Goal: Task Accomplishment & Management: Manage account settings

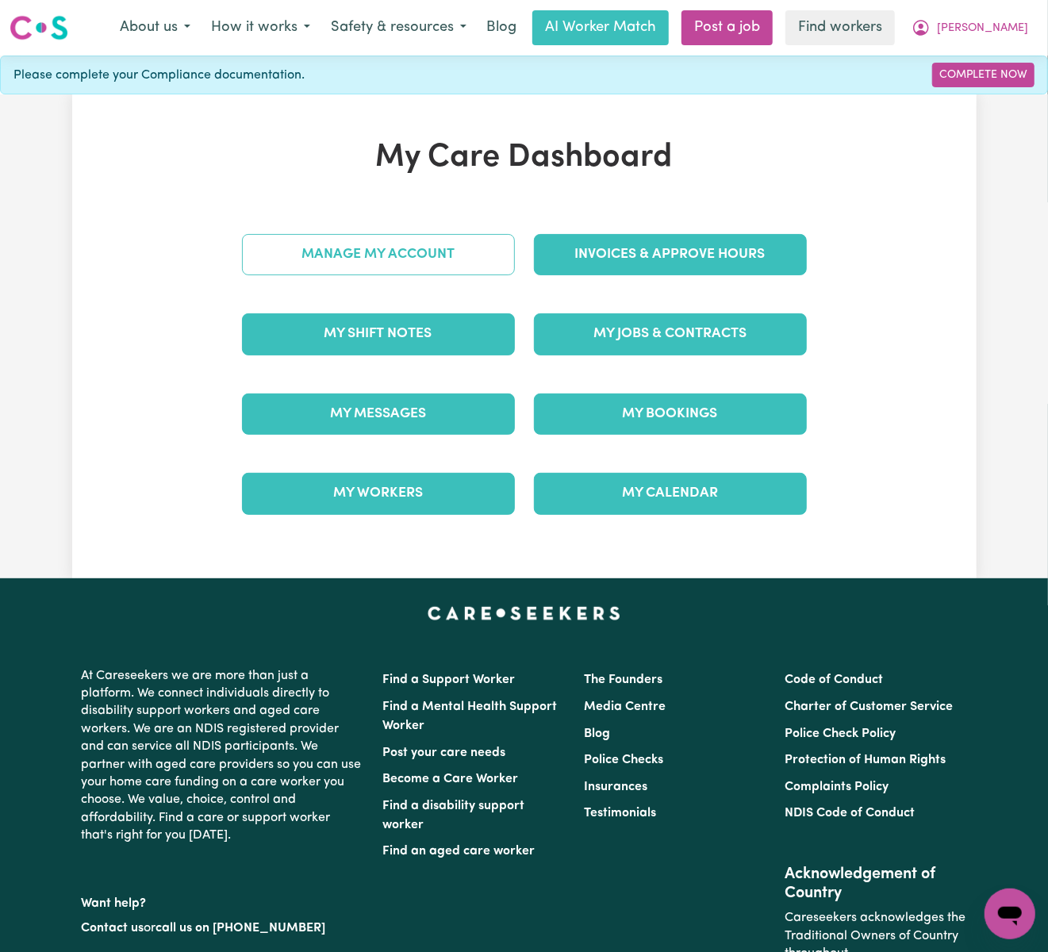
click at [486, 275] on link "Manage My Account" at bounding box center [378, 254] width 273 height 41
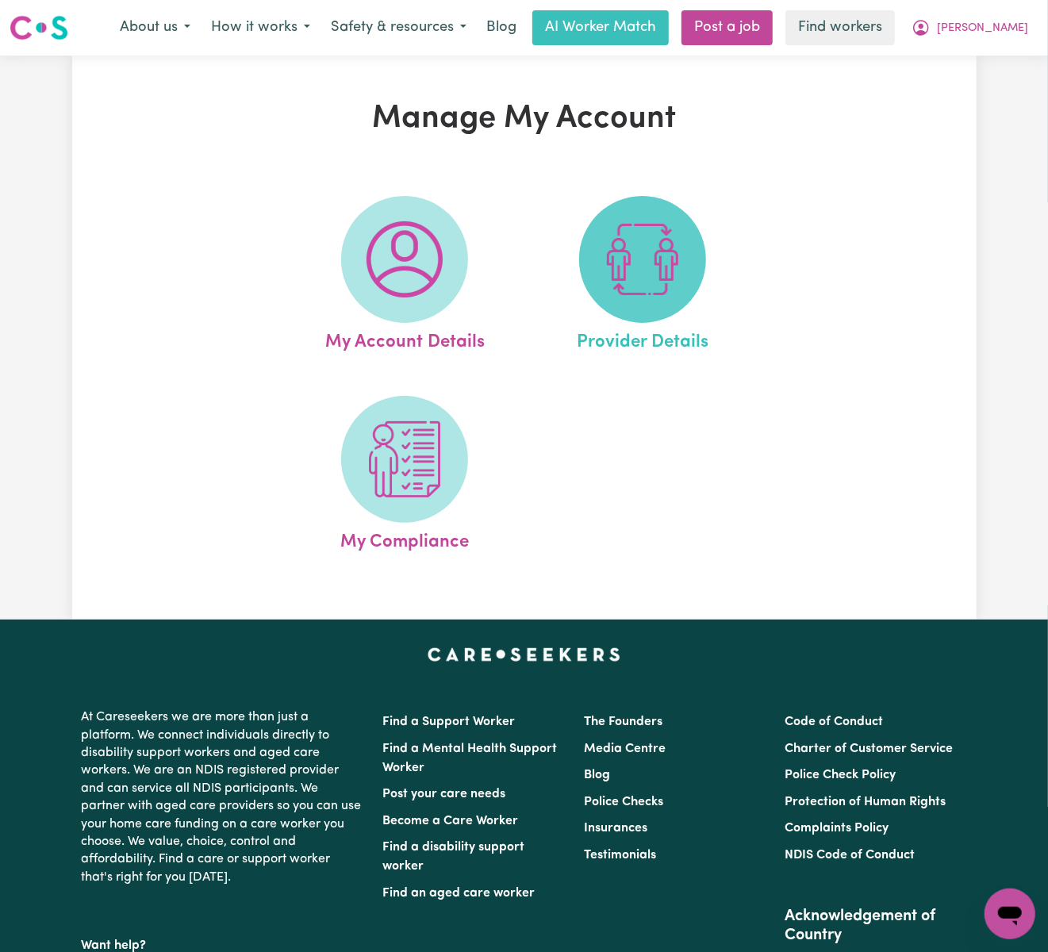
click at [611, 268] on img at bounding box center [643, 259] width 76 height 76
select select "AGED_HOME_CARE"
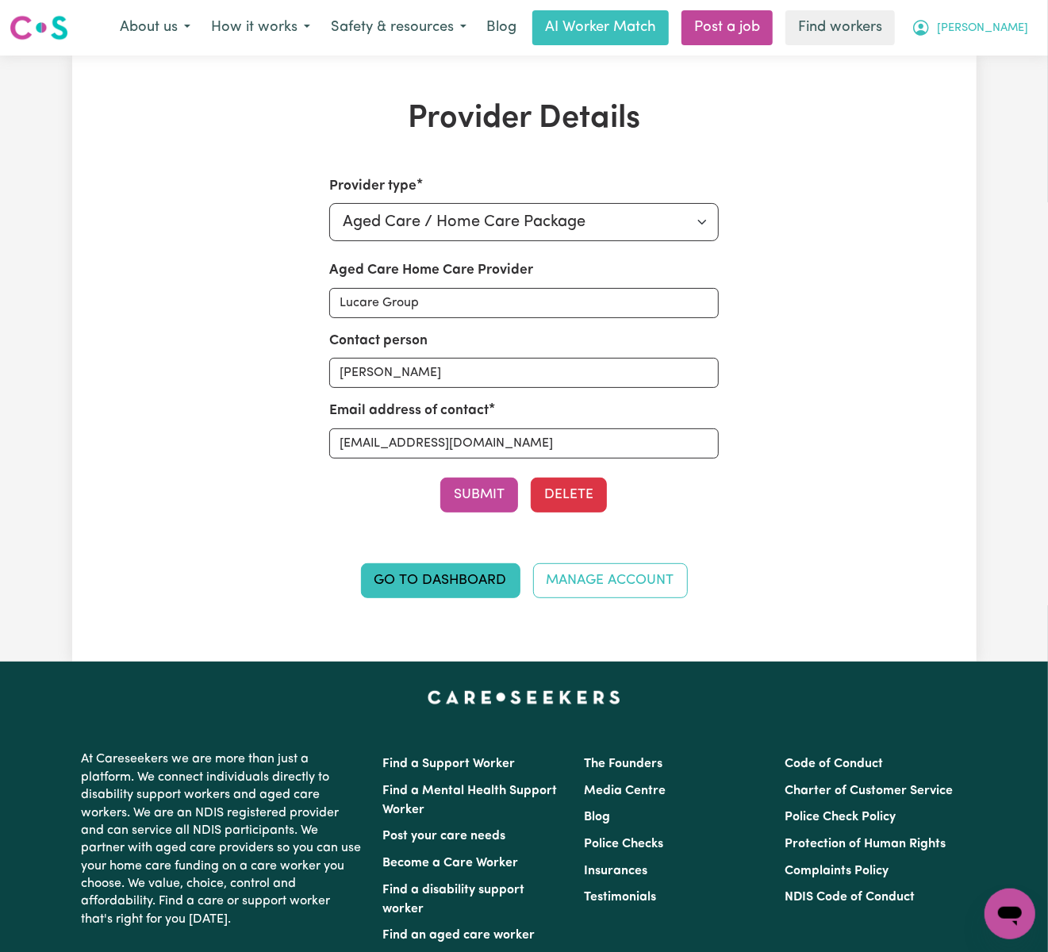
click at [1013, 16] on button "[PERSON_NAME]" at bounding box center [969, 27] width 137 height 33
click at [1010, 83] on link "Logout" at bounding box center [975, 91] width 125 height 30
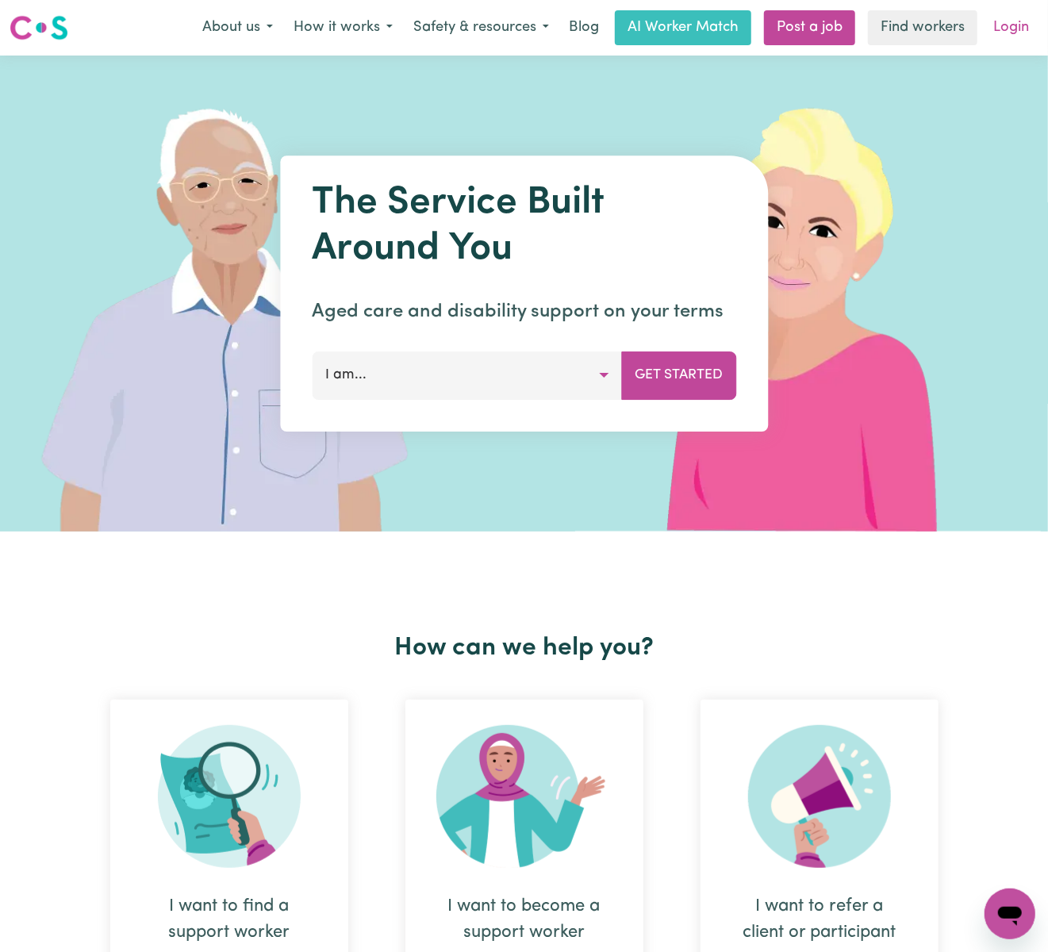
click at [1008, 27] on link "Login" at bounding box center [1011, 27] width 55 height 35
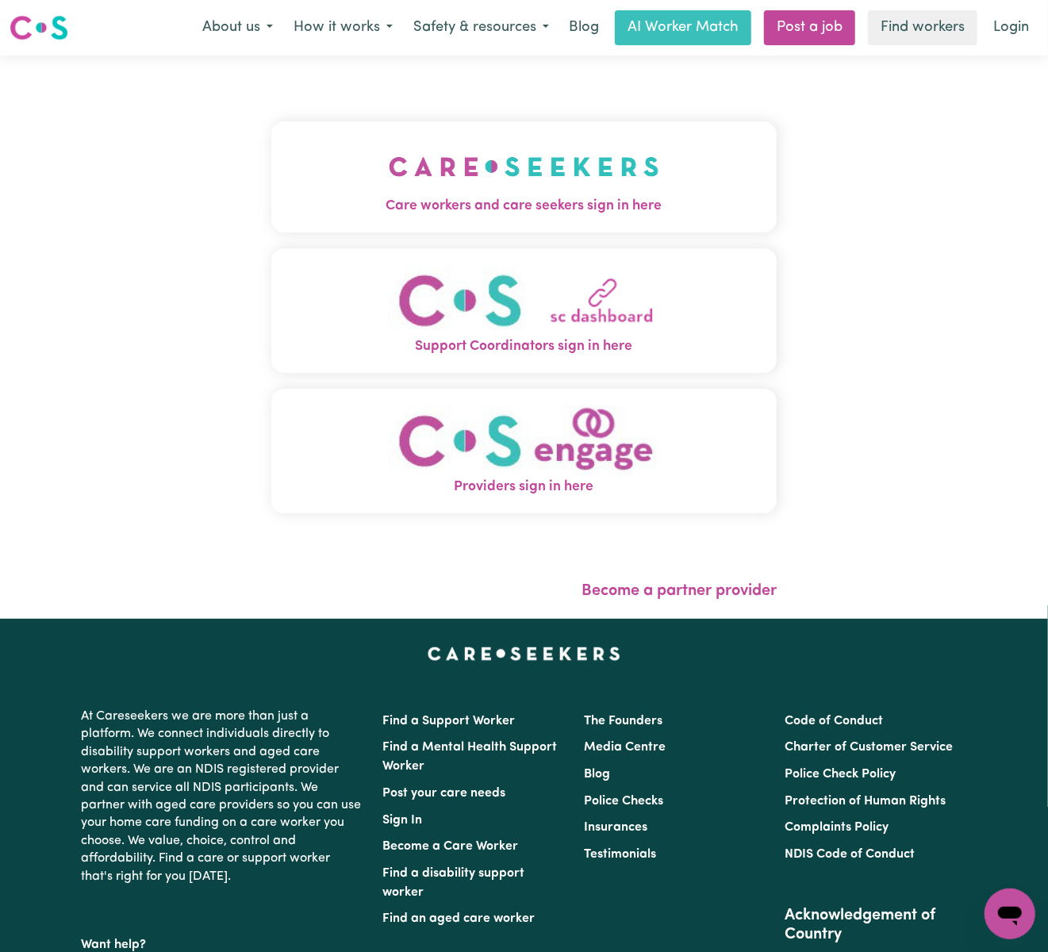
click at [436, 176] on img "Care workers and care seekers sign in here" at bounding box center [524, 166] width 271 height 59
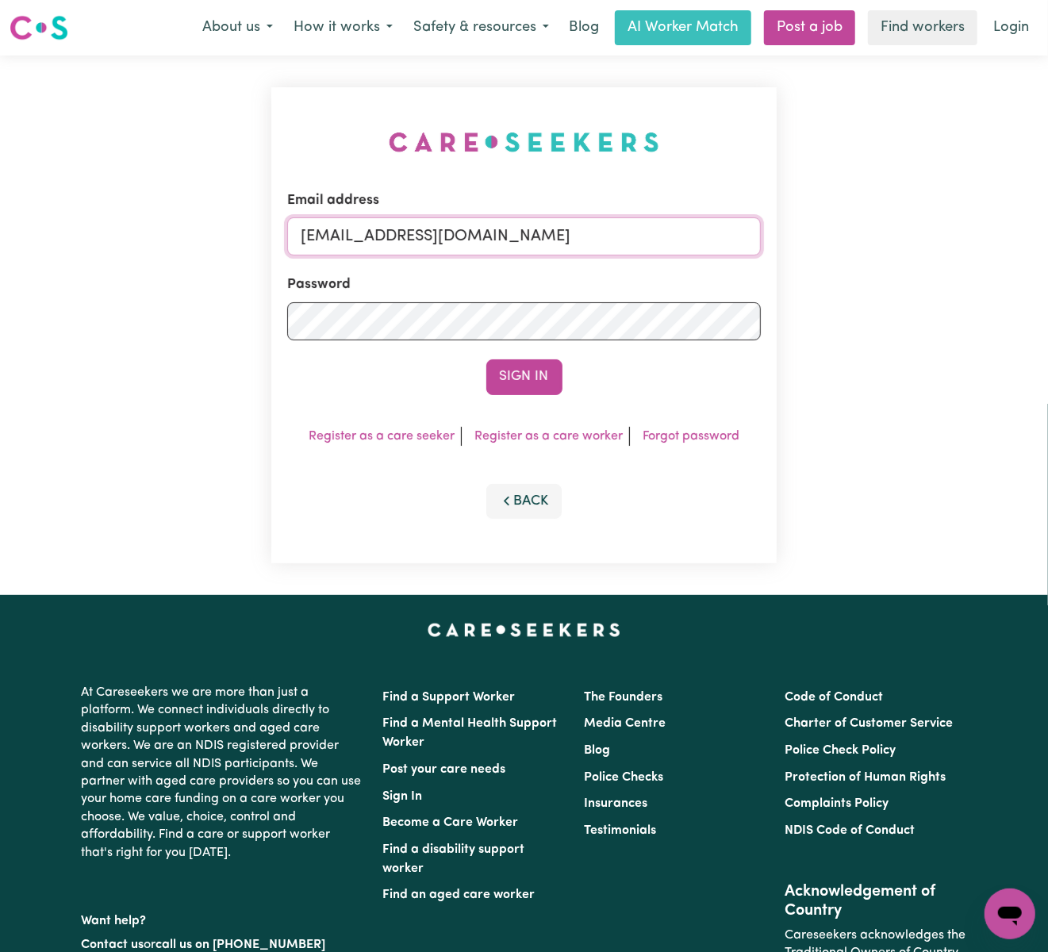
drag, startPoint x: 379, startPoint y: 232, endPoint x: 1220, endPoint y: 232, distance: 841.2
click at [1047, 232] on html "Menu About us How it works Safety & resources Blog AI Worker Match Post a job F…" at bounding box center [524, 639] width 1048 height 1278
paste input "silvanafortunato"
type input "[EMAIL_ADDRESS][DOMAIN_NAME]"
click at [486, 359] on button "Sign In" at bounding box center [524, 376] width 76 height 35
